Goal: Information Seeking & Learning: Learn about a topic

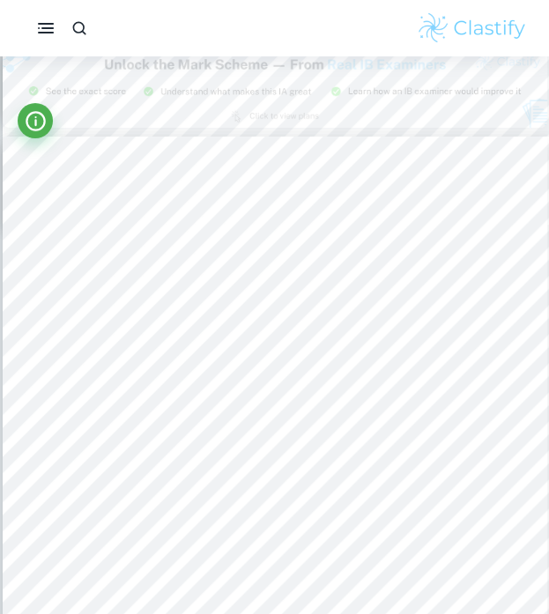
scroll to position [1531, 0]
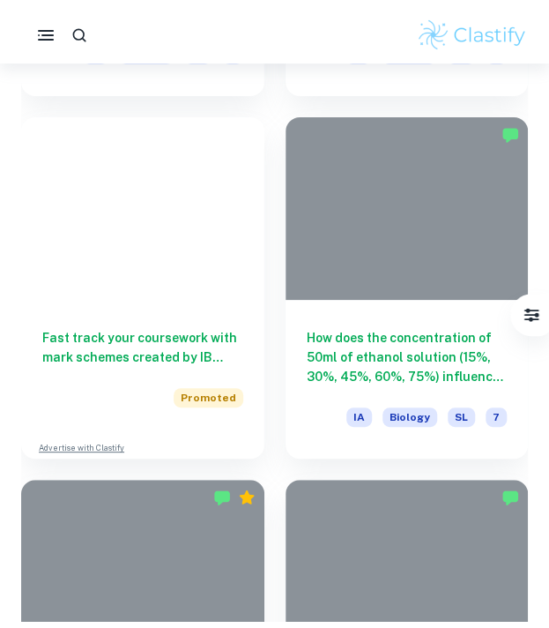
scroll to position [463, 0]
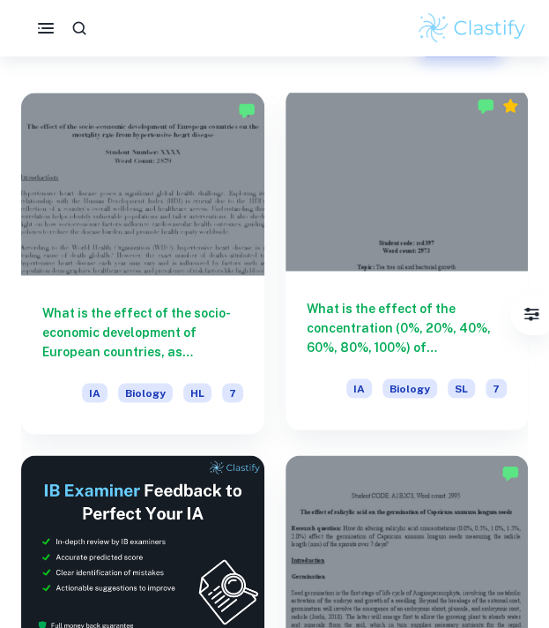
click at [409, 232] on div at bounding box center [407, 179] width 243 height 182
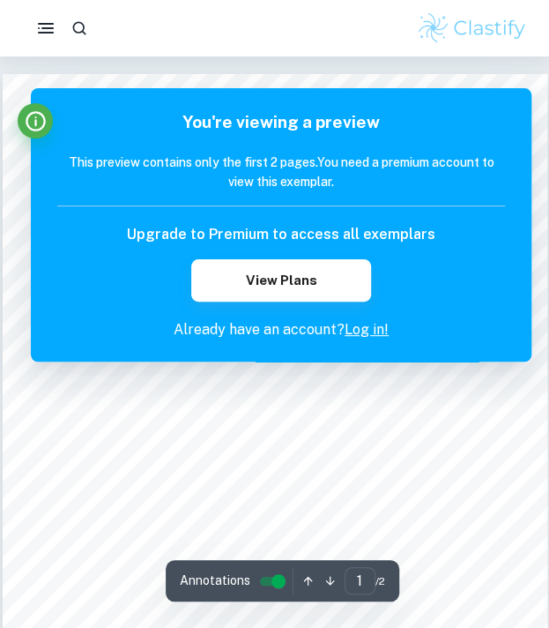
click at [305, 361] on div "You're viewing a preview This preview contains only the first 2 pages. You need…" at bounding box center [281, 224] width 501 height 273
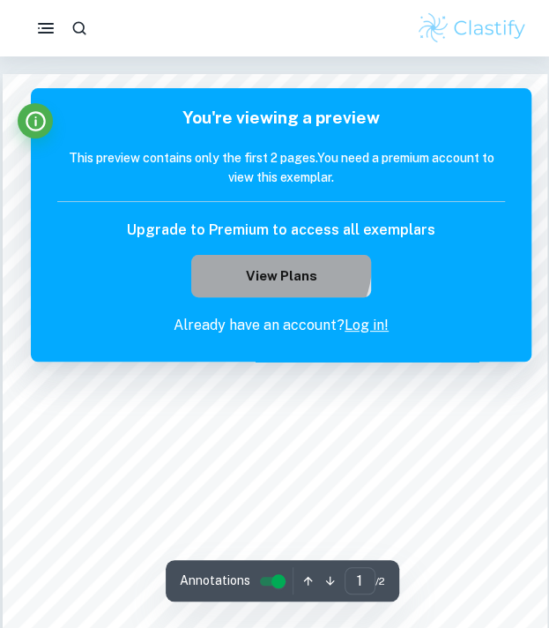
click at [264, 262] on button "View Plans" at bounding box center [280, 276] width 179 height 42
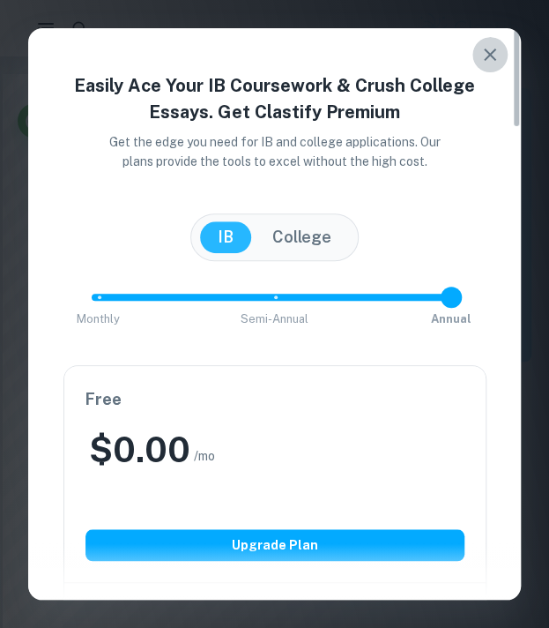
click at [483, 64] on icon "button" at bounding box center [490, 54] width 21 height 21
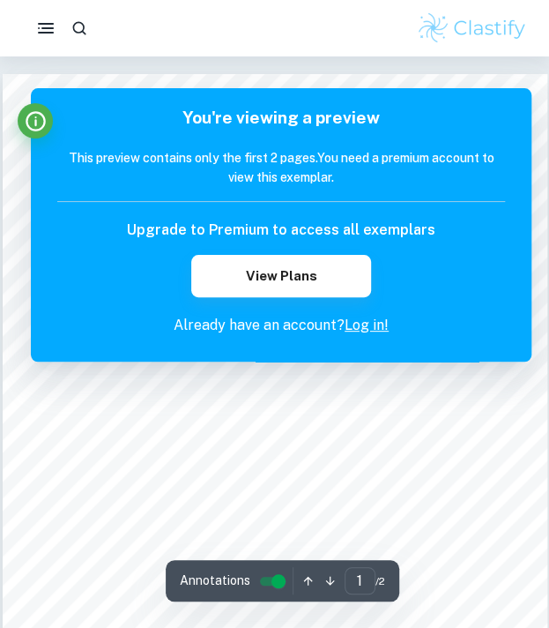
click at [351, 320] on link "Log in!" at bounding box center [367, 324] width 44 height 17
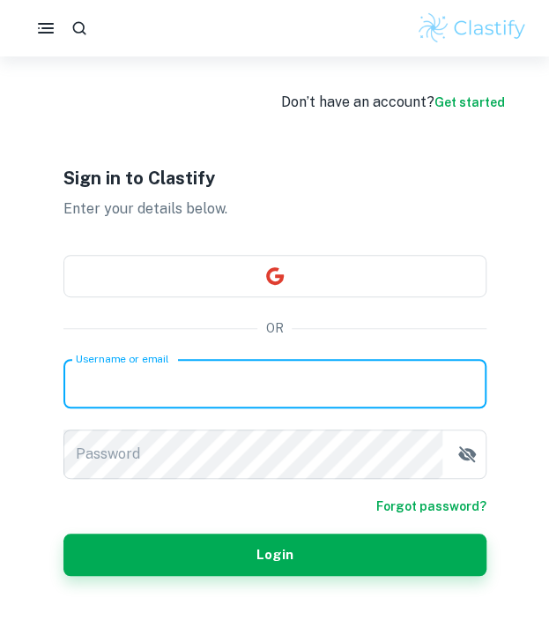
click at [266, 398] on input "Username or email" at bounding box center [274, 383] width 423 height 49
type input "[EMAIL_ADDRESS][DOMAIN_NAME]"
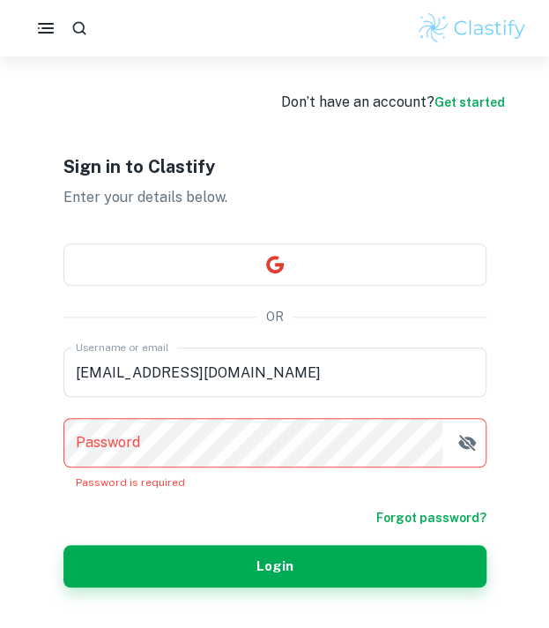
click at [431, 509] on link "Forgot password?" at bounding box center [431, 517] width 110 height 19
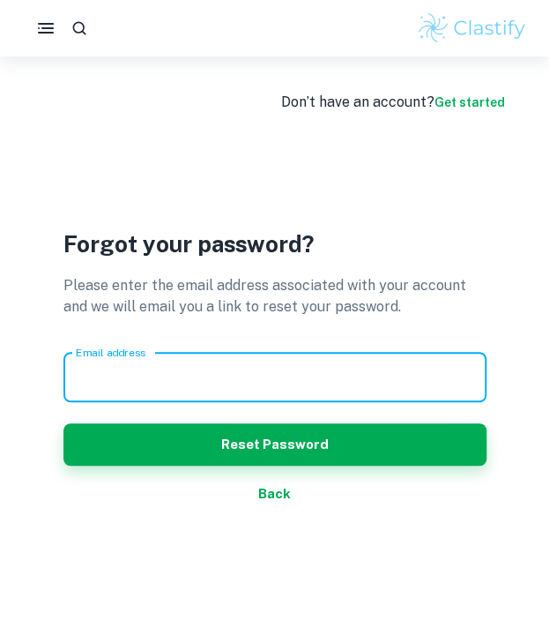
click at [272, 381] on input "Email address" at bounding box center [274, 377] width 423 height 49
type input "[EMAIL_ADDRESS][DOMAIN_NAME]"
click at [63, 423] on button "Reset Password" at bounding box center [274, 444] width 423 height 42
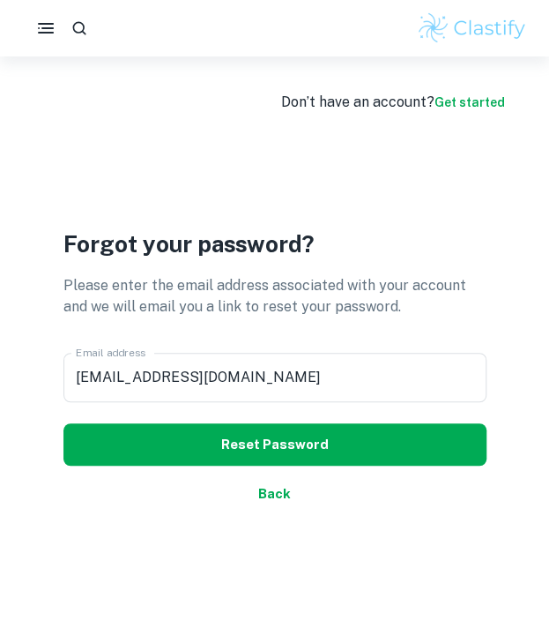
click at [275, 476] on div "Forgot your password? Please enter the email address associated with your accou…" at bounding box center [274, 370] width 423 height 628
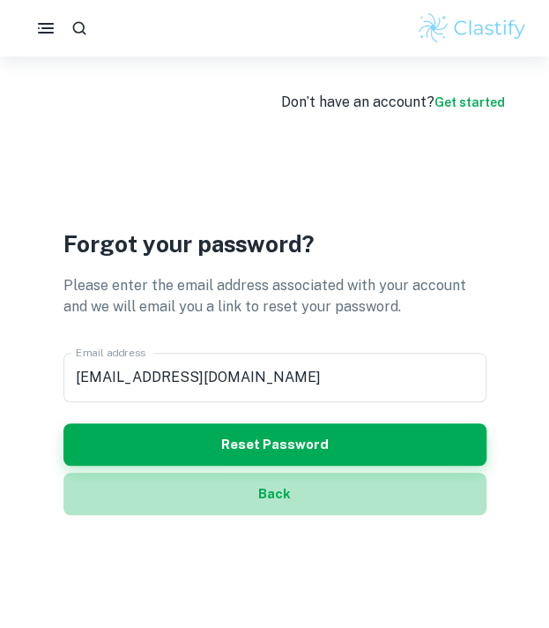
click at [280, 491] on button "Back" at bounding box center [274, 494] width 423 height 42
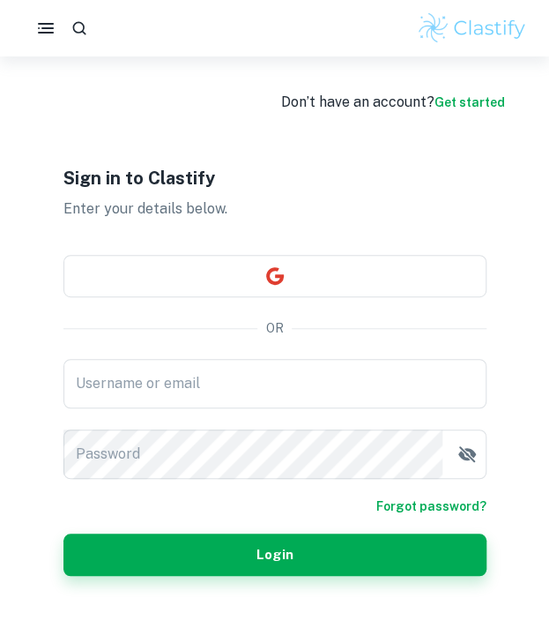
click at [459, 98] on link "Get started" at bounding box center [470, 102] width 71 height 14
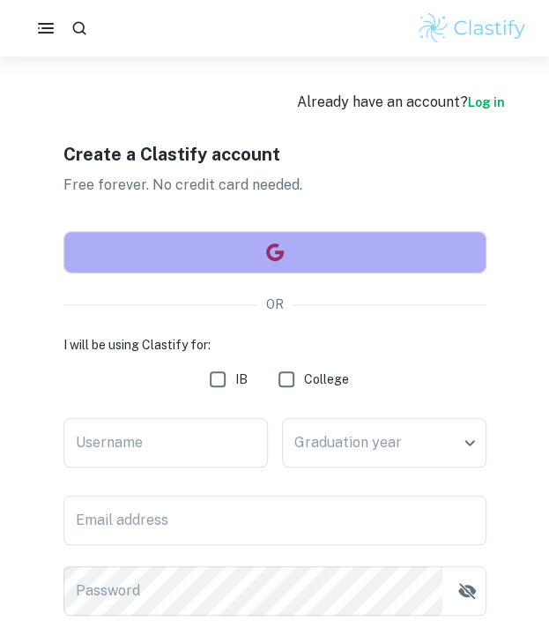
click at [286, 260] on button "button" at bounding box center [274, 252] width 423 height 42
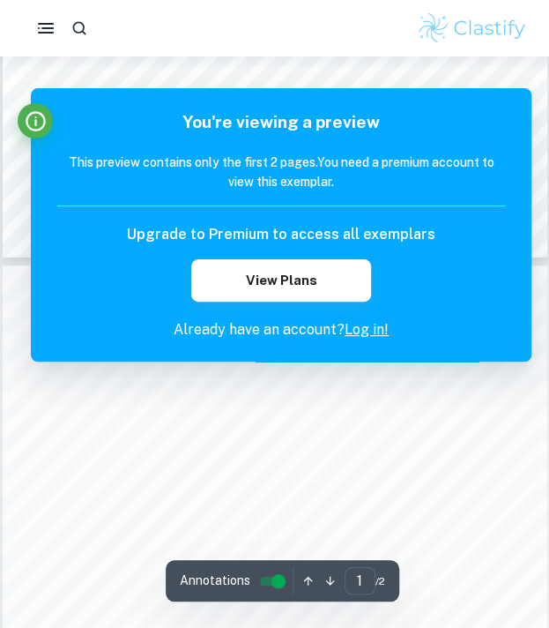
scroll to position [591, 0]
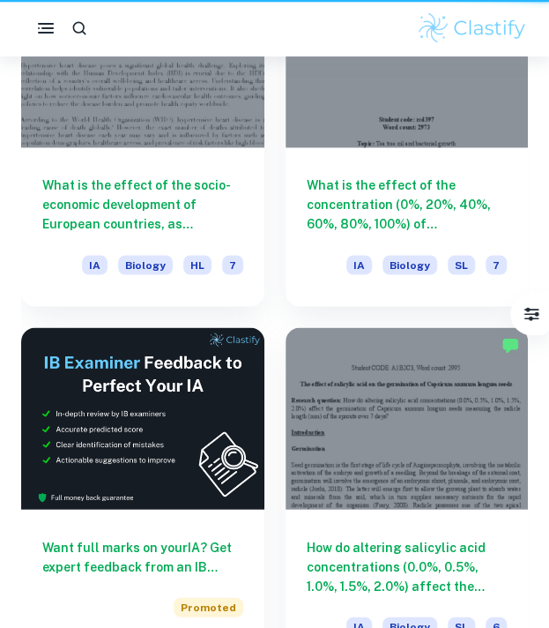
scroll to position [463, 0]
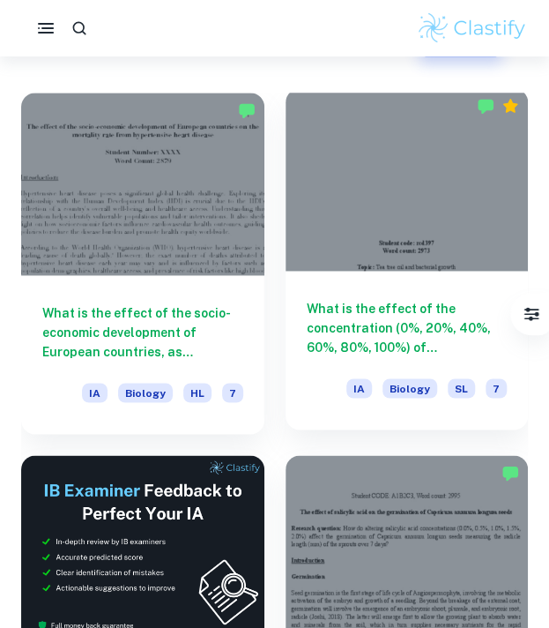
click at [427, 258] on div at bounding box center [407, 179] width 243 height 182
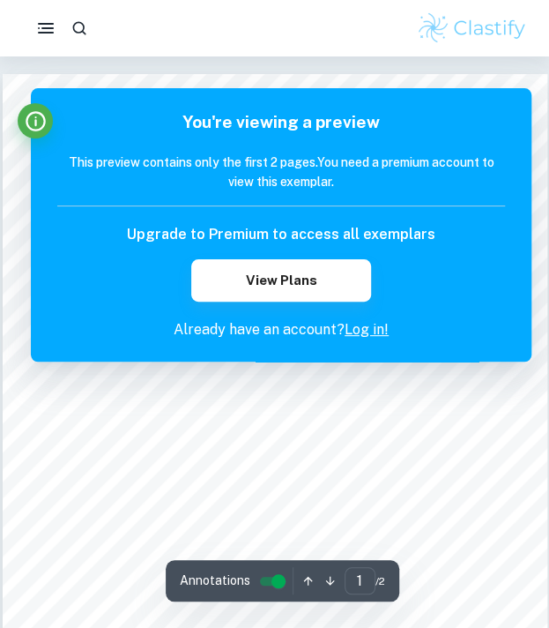
click at [359, 328] on link "Log in!" at bounding box center [367, 329] width 44 height 17
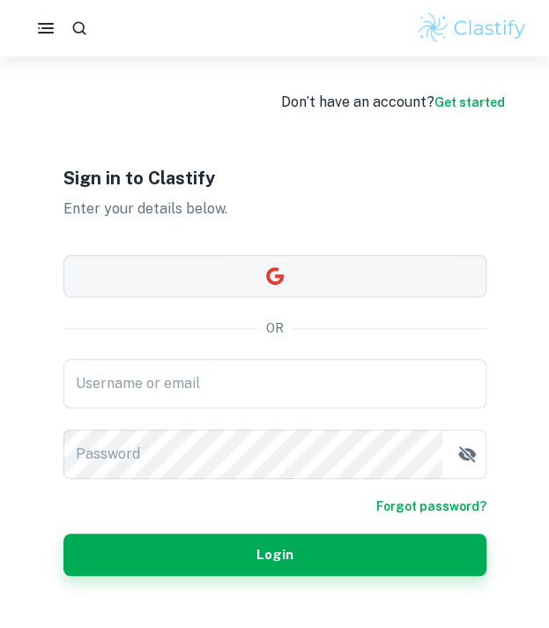
click at [263, 273] on button "button" at bounding box center [274, 276] width 423 height 42
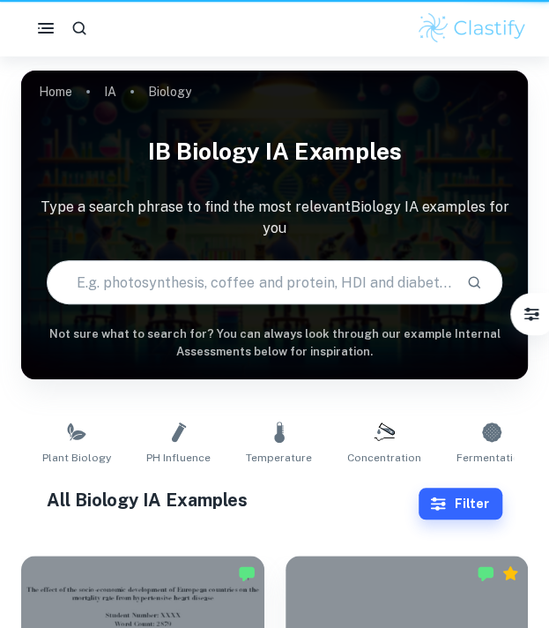
scroll to position [463, 0]
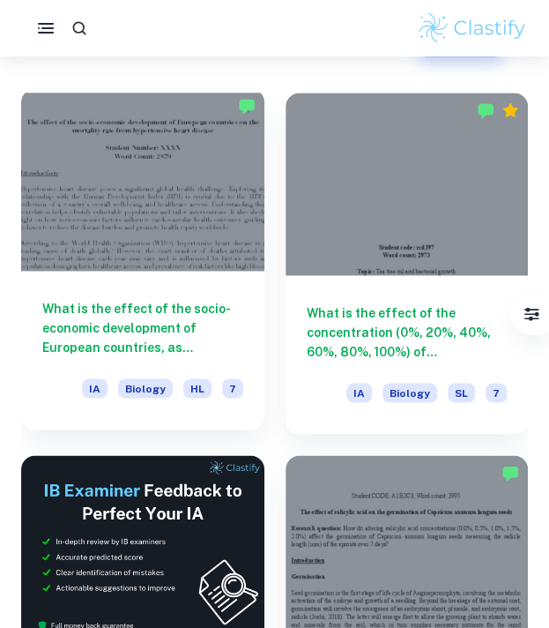
click at [182, 255] on div at bounding box center [142, 179] width 243 height 182
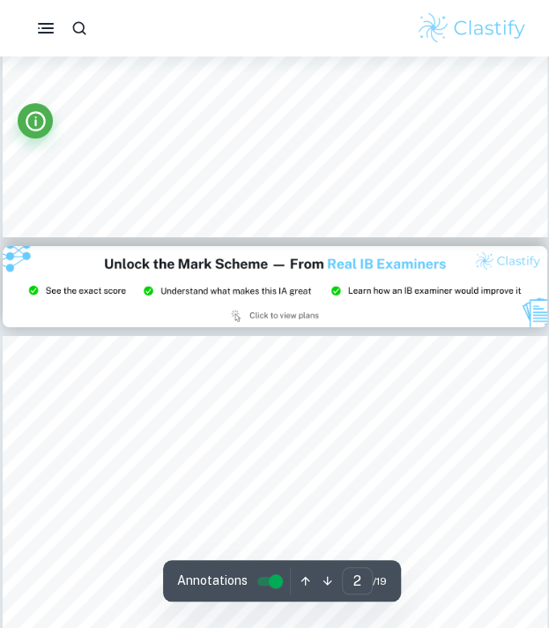
type input "3"
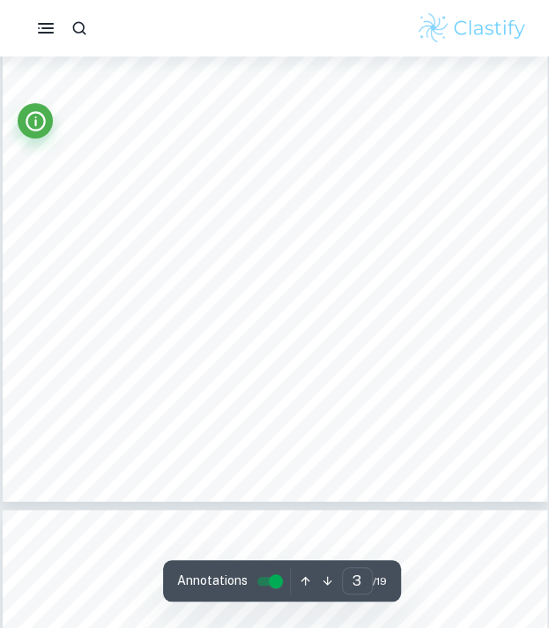
scroll to position [2084, 0]
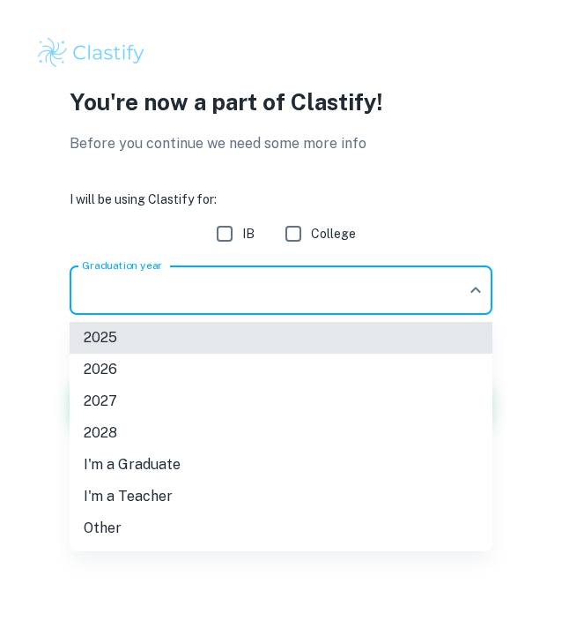
click at [257, 295] on body "We value your privacy We use cookies to enhance your browsing experience, serve…" at bounding box center [281, 314] width 562 height 628
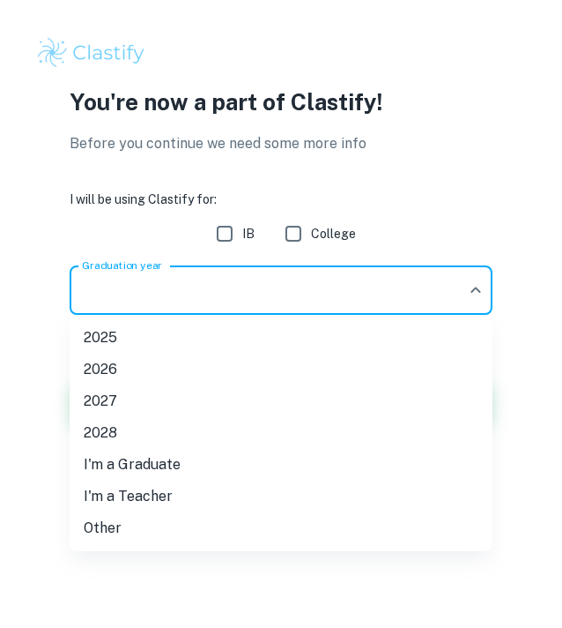
click at [224, 232] on div at bounding box center [281, 314] width 562 height 628
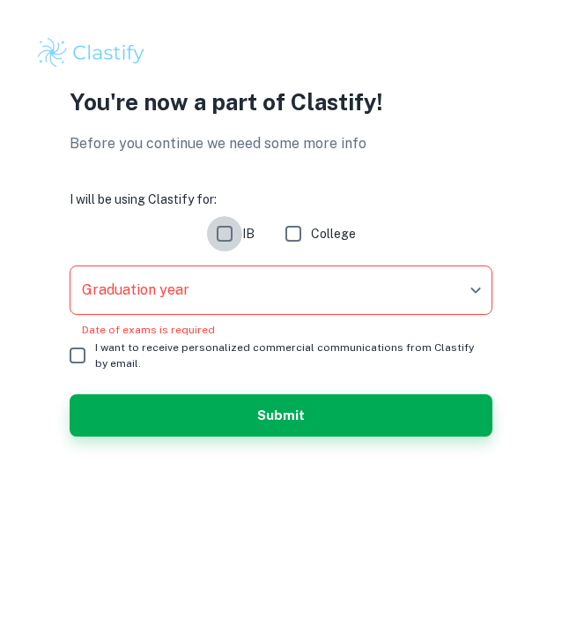
click at [224, 232] on input "IB" at bounding box center [224, 233] width 35 height 35
checkbox input "true"
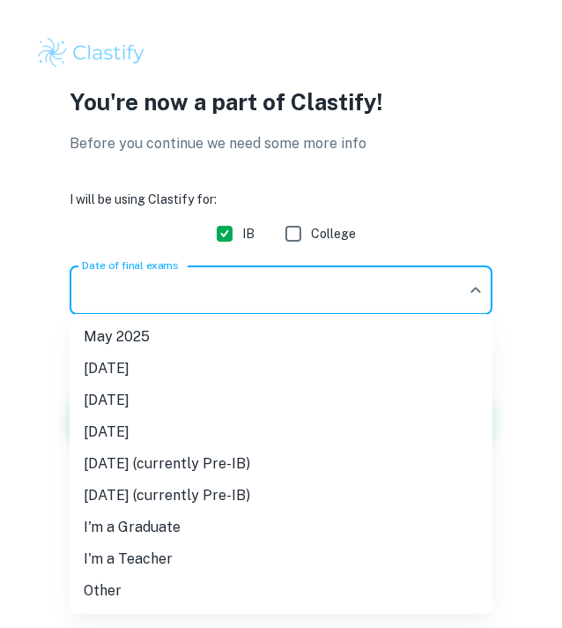
click at [212, 294] on body "We value your privacy We use cookies to enhance your browsing experience, serve…" at bounding box center [281, 314] width 562 height 628
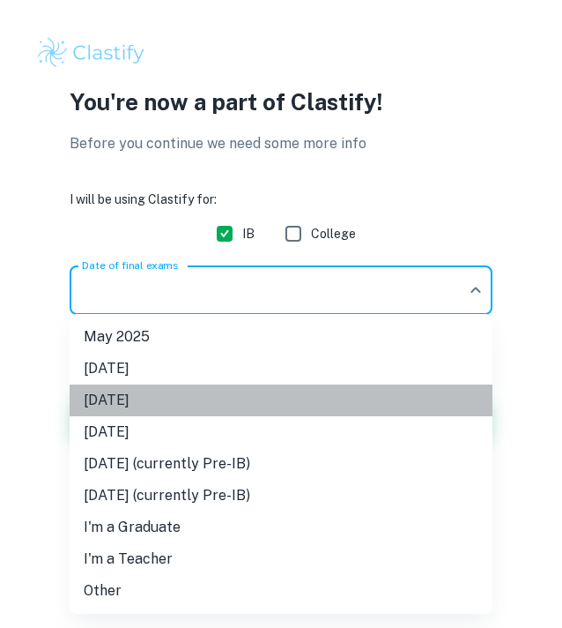
click at [159, 396] on li "[DATE]" at bounding box center [281, 400] width 423 height 32
type input "M26"
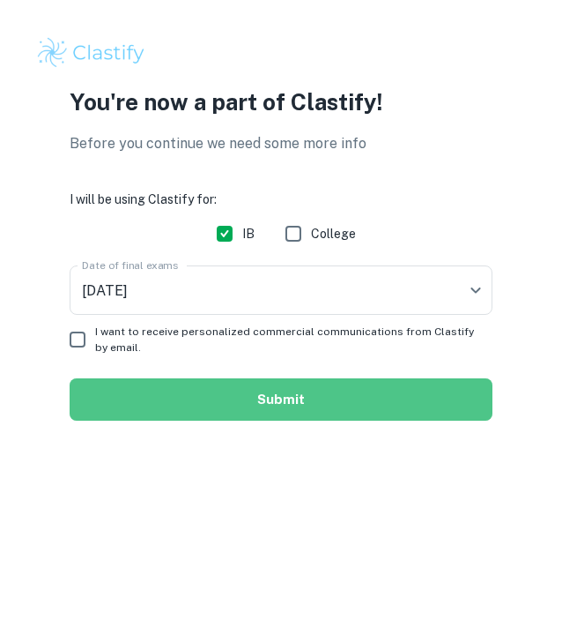
click at [162, 391] on button "Submit" at bounding box center [281, 399] width 423 height 42
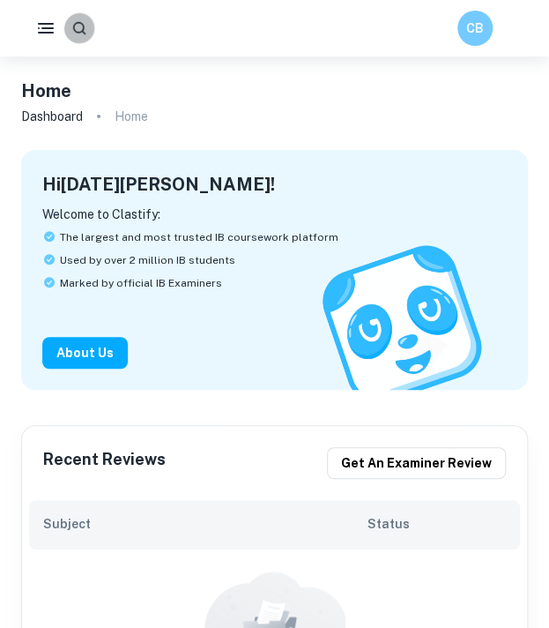
click at [81, 29] on icon "button" at bounding box center [79, 27] width 17 height 17
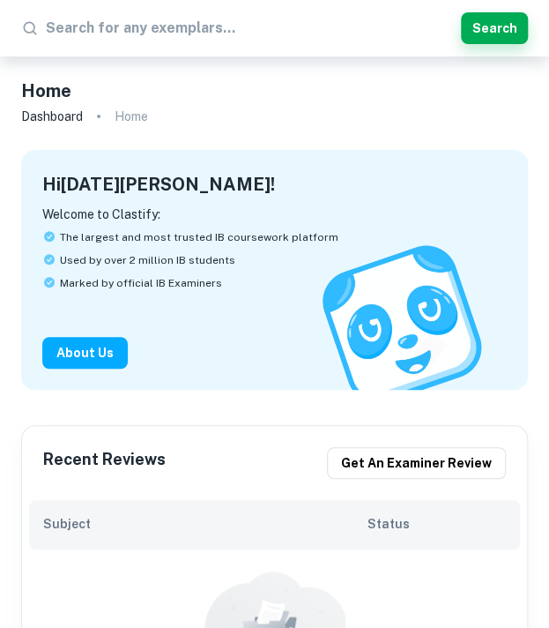
click at [121, 39] on input "text" at bounding box center [250, 28] width 408 height 28
type input "Biology IA"
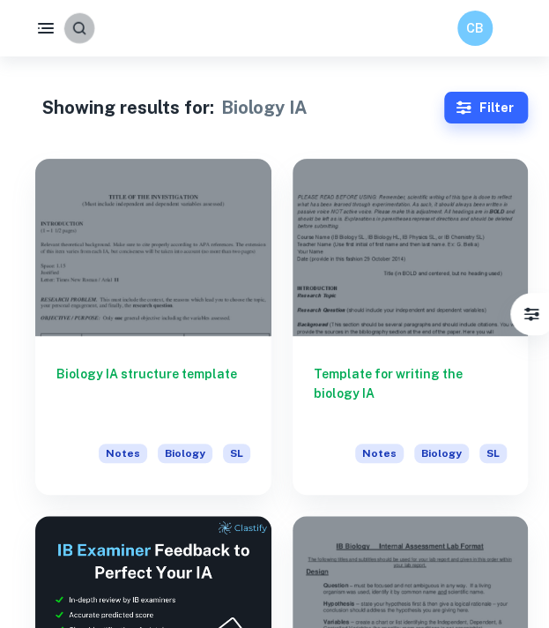
click at [88, 29] on button "button" at bounding box center [79, 28] width 31 height 31
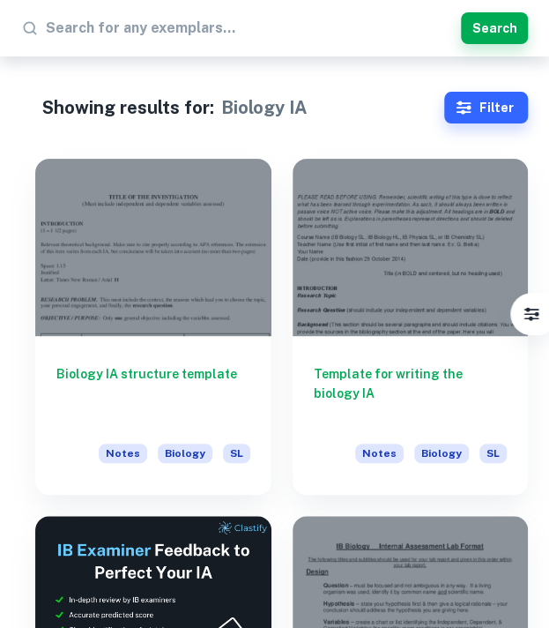
click at [206, 27] on input "text" at bounding box center [250, 28] width 408 height 28
type input "Biology IA exampler"
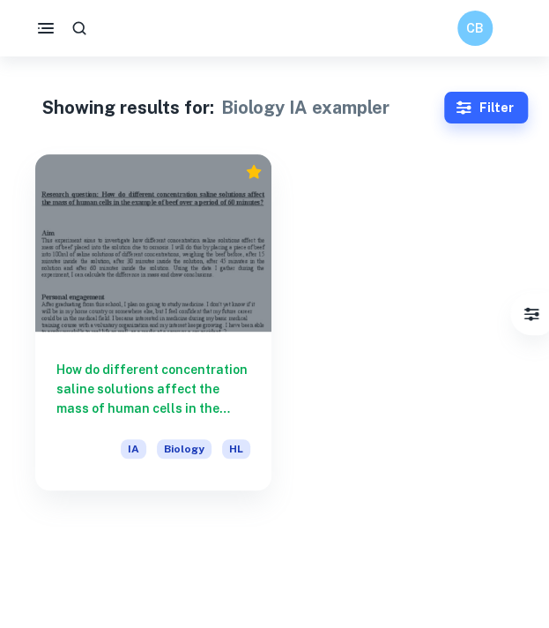
drag, startPoint x: 360, startPoint y: 451, endPoint x: 178, endPoint y: 315, distance: 227.3
click at [178, 315] on div at bounding box center [153, 242] width 236 height 177
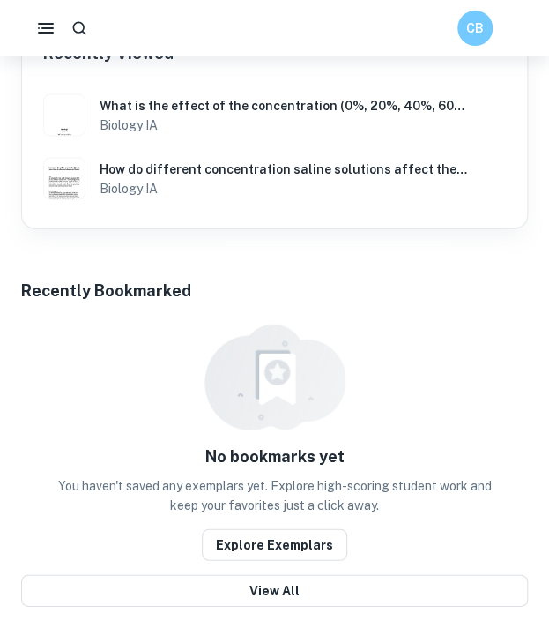
scroll to position [689, 0]
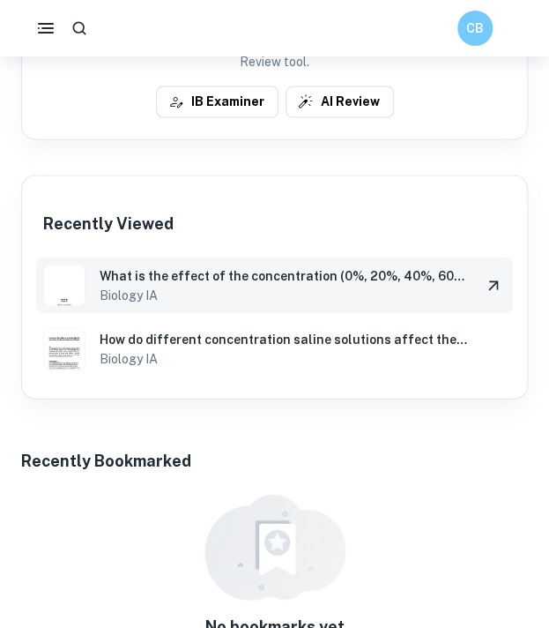
click at [181, 288] on h6 "Biology IA" at bounding box center [284, 294] width 368 height 19
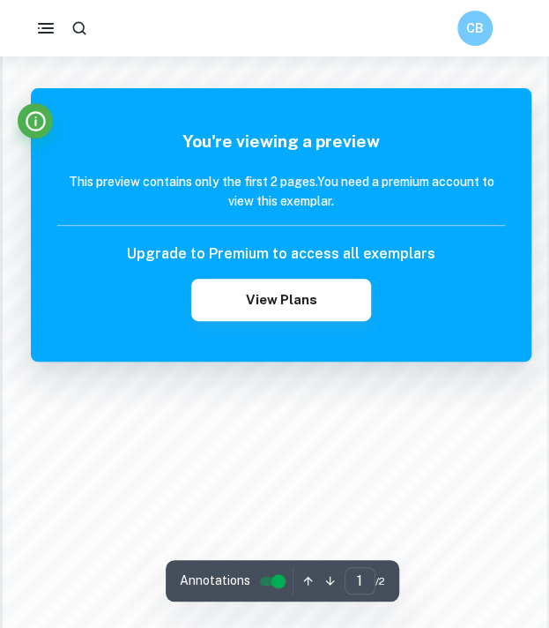
scroll to position [1118, 0]
